Goal: Communication & Community: Answer question/provide support

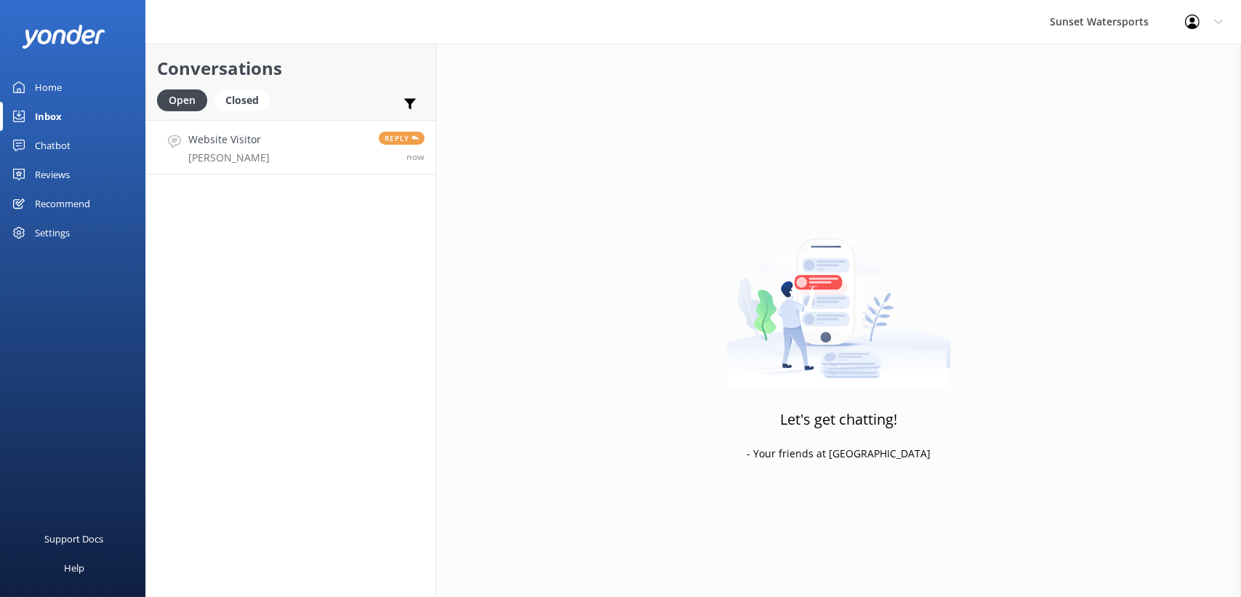
click at [305, 136] on link "Website Visitor [PERSON_NAME] Reply now" at bounding box center [290, 147] width 289 height 55
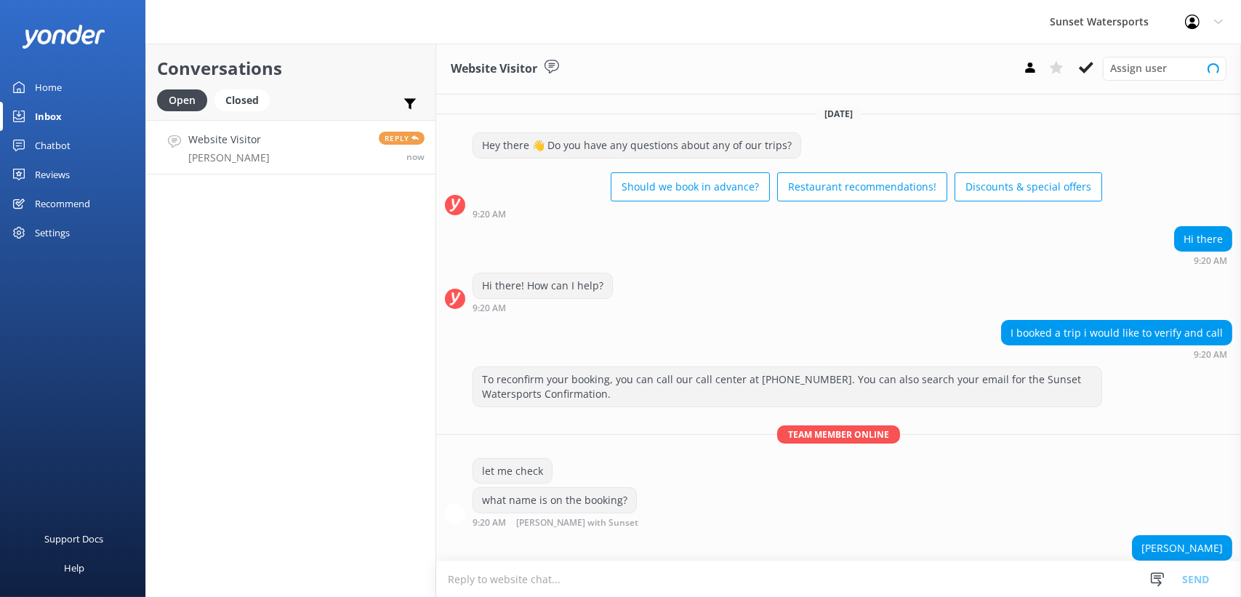
scroll to position [18, 0]
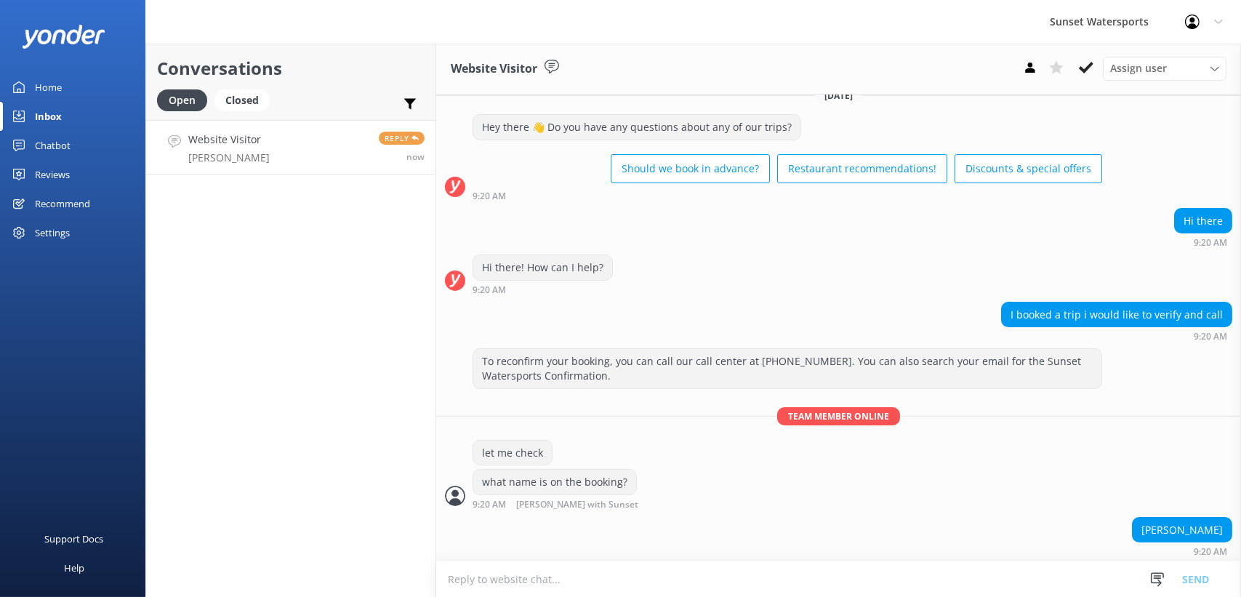
click at [300, 320] on div "Conversations Open Closed Important Assigned to me Unassigned SMS Website Visit…" at bounding box center [290, 320] width 291 height 553
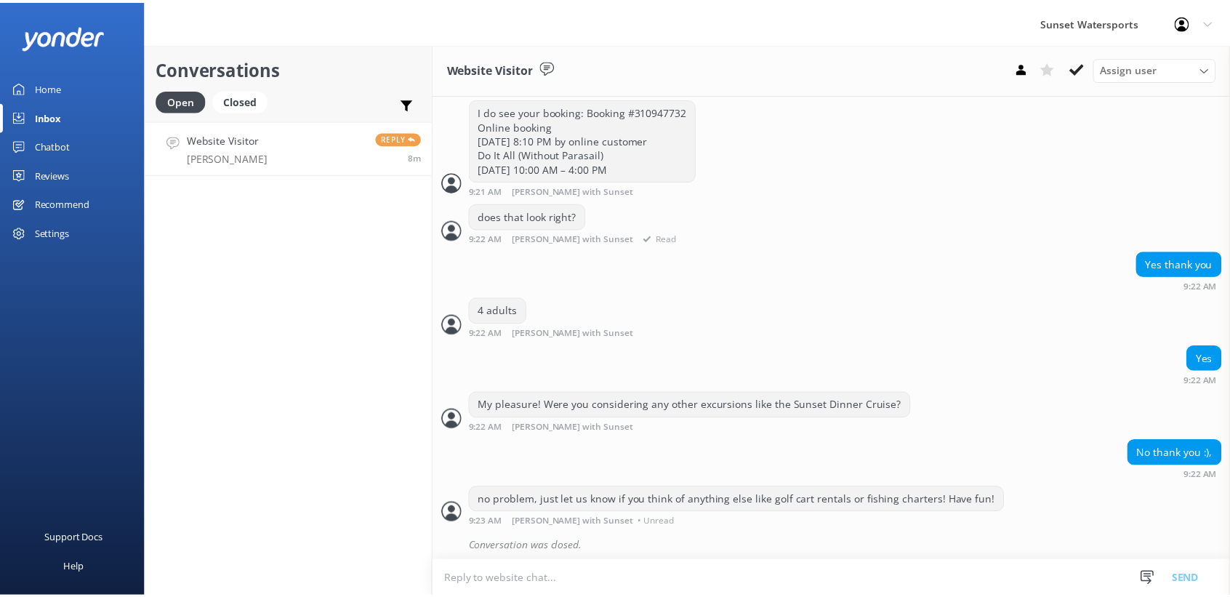
scroll to position [484, 0]
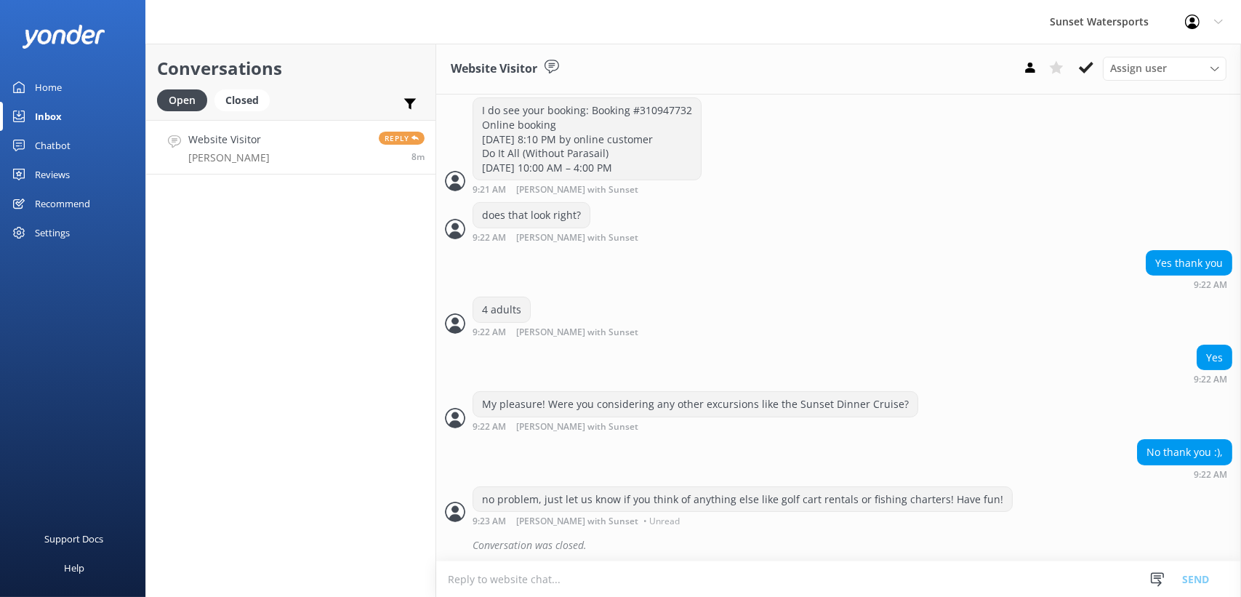
click at [68, 78] on link "Home" at bounding box center [72, 87] width 145 height 29
